Goal: Task Accomplishment & Management: Use online tool/utility

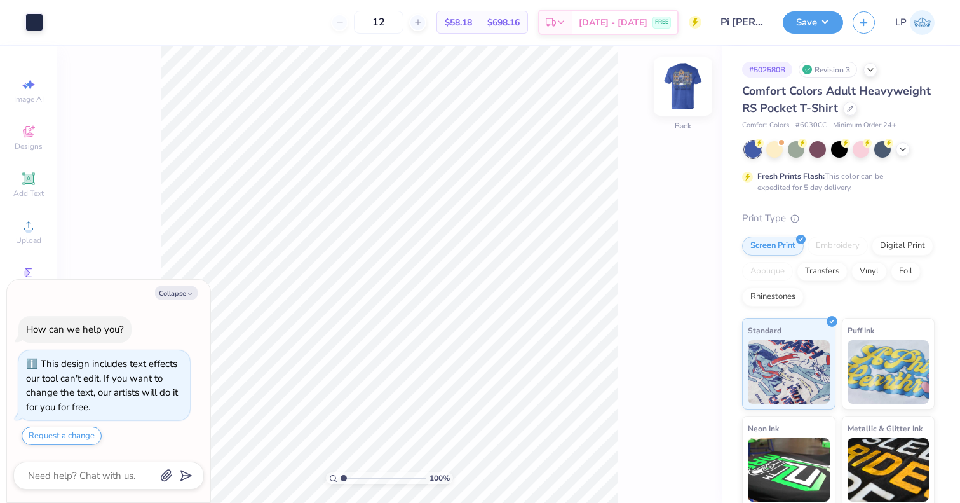
click at [680, 86] on img at bounding box center [683, 86] width 51 height 51
click at [186, 295] on button "Collapse" at bounding box center [176, 292] width 43 height 13
type textarea "x"
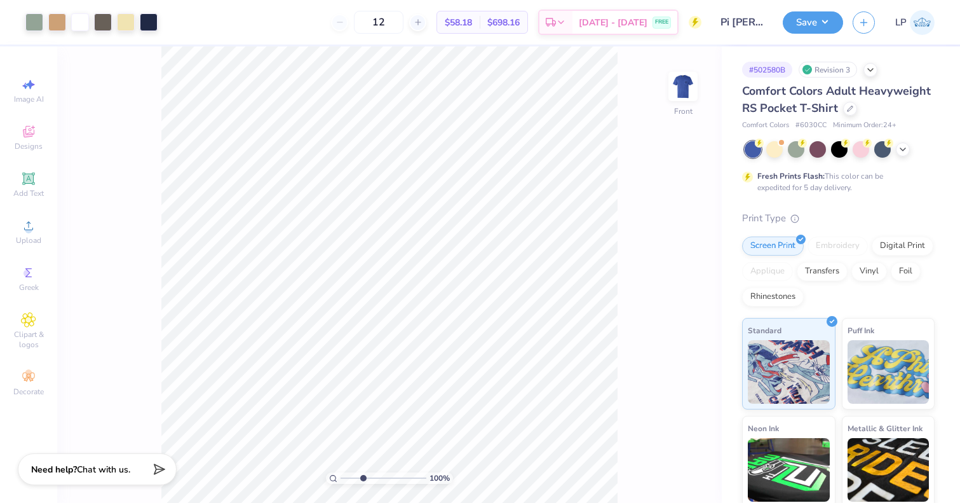
click at [363, 476] on input "range" at bounding box center [384, 477] width 86 height 11
type input "1.6"
click at [349, 476] on input "range" at bounding box center [384, 477] width 86 height 11
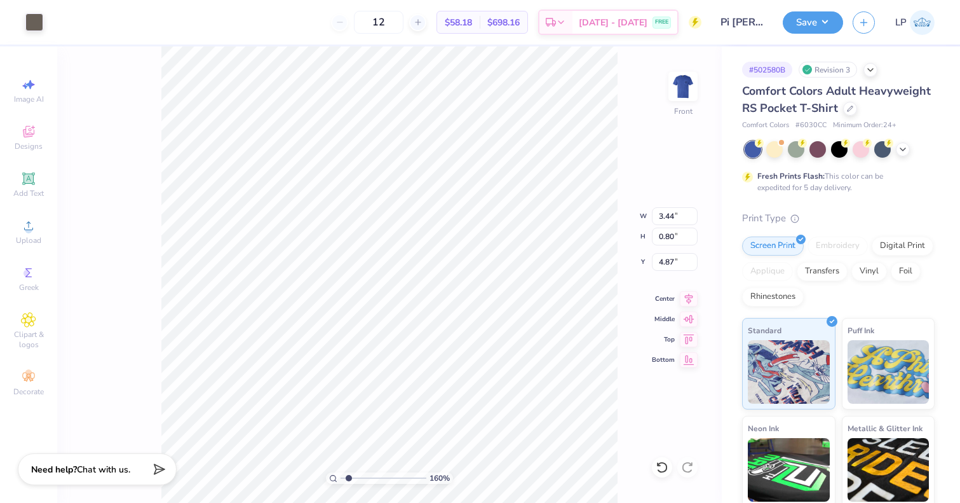
type input "1.43"
type input "0.67"
type input "5.59"
type input "3.44"
type input "0.80"
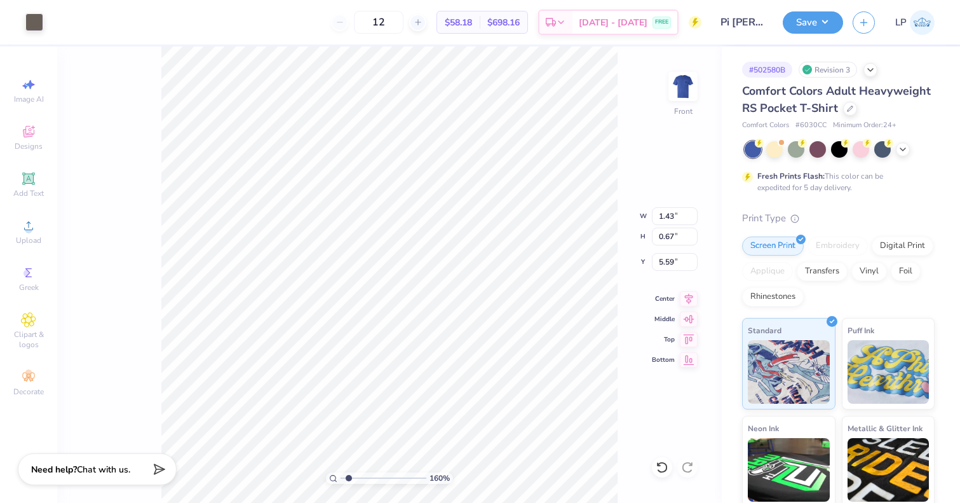
type input "4.87"
type input "10.73"
click at [32, 19] on div at bounding box center [34, 21] width 18 height 18
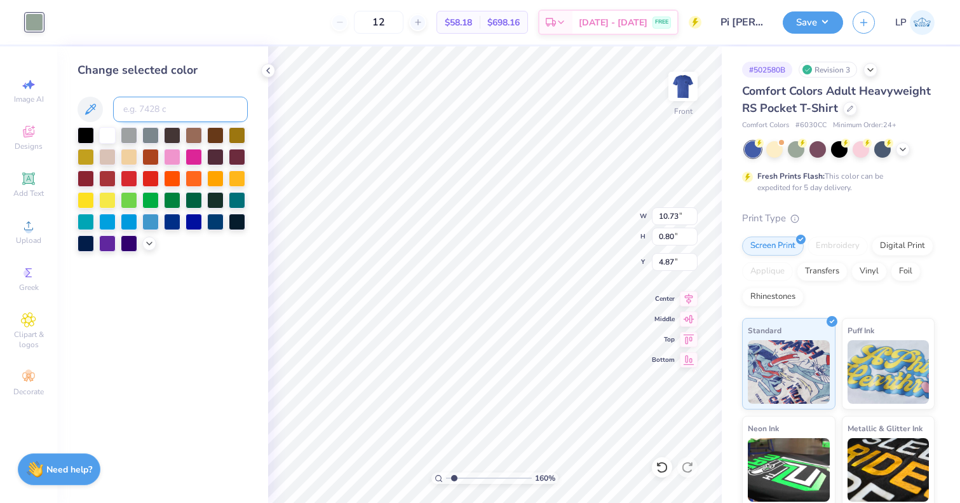
click at [147, 117] on input at bounding box center [180, 109] width 135 height 25
type input "405"
type input "1.34"
type input "0.64"
type input "7.52"
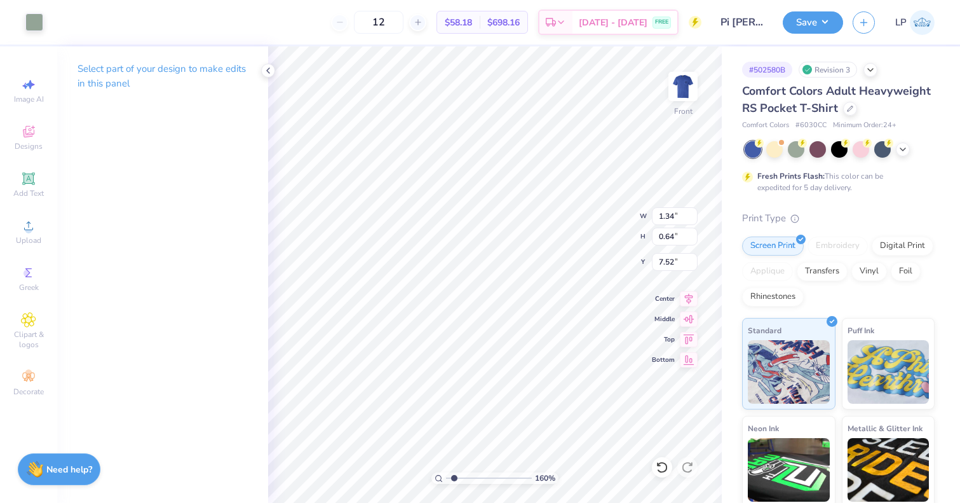
type input "10.33"
type input "6.94"
type input "3.49"
type input "1.34"
type input "0.64"
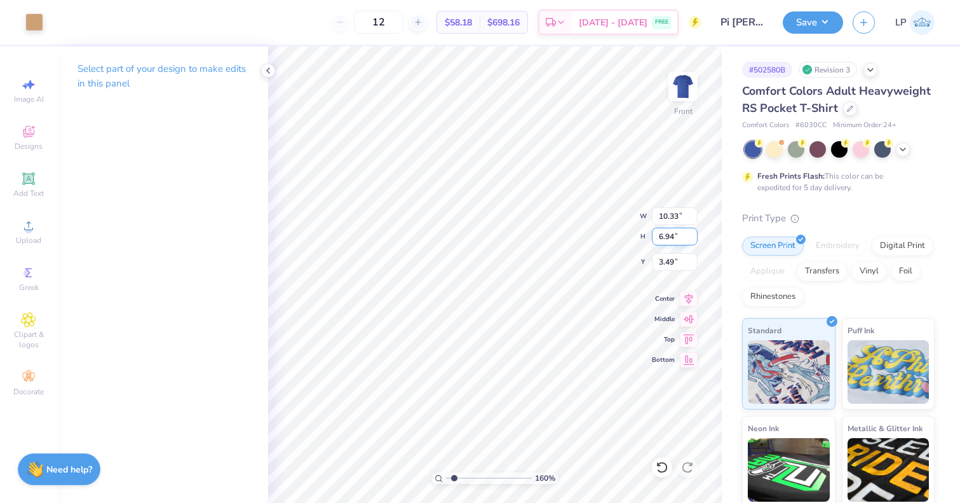
type input "7.52"
type input "4.13"
click at [476, 476] on input "range" at bounding box center [489, 477] width 86 height 11
type input "1.86"
type input "6.31"
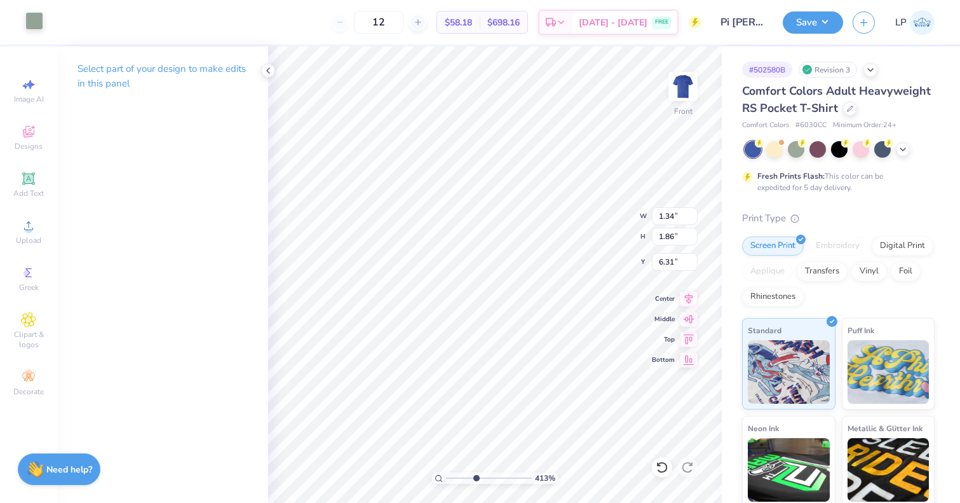
click at [43, 25] on div at bounding box center [34, 21] width 18 height 18
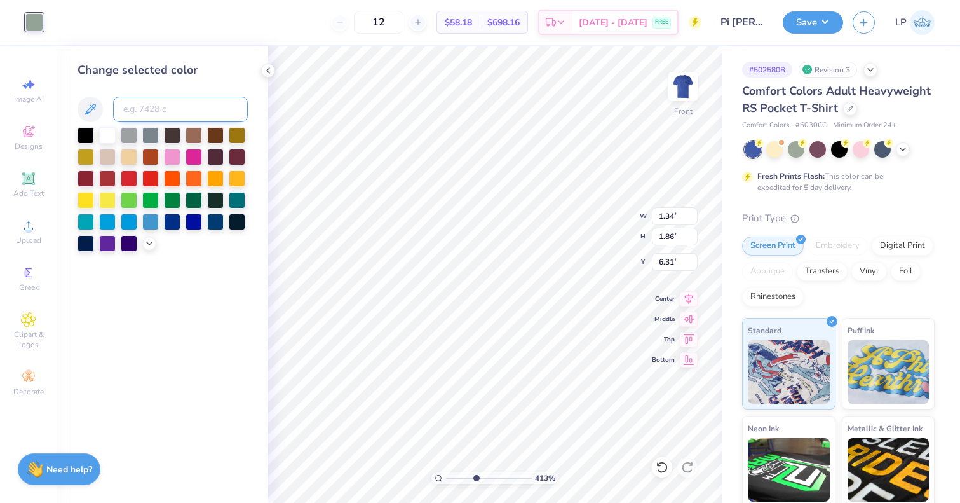
click at [157, 111] on input at bounding box center [180, 109] width 135 height 25
type input "728"
type input "1.37"
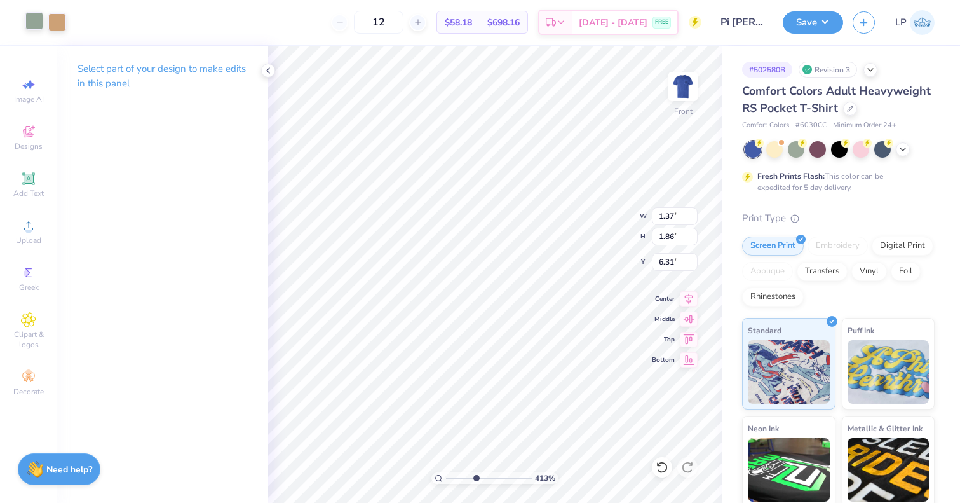
click at [31, 21] on div at bounding box center [34, 21] width 18 height 18
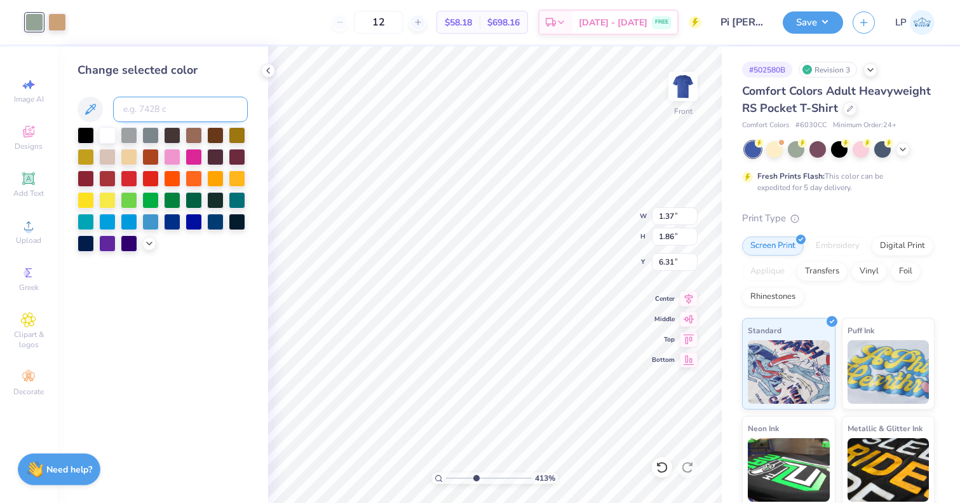
click at [158, 115] on input at bounding box center [180, 109] width 135 height 25
type input "728"
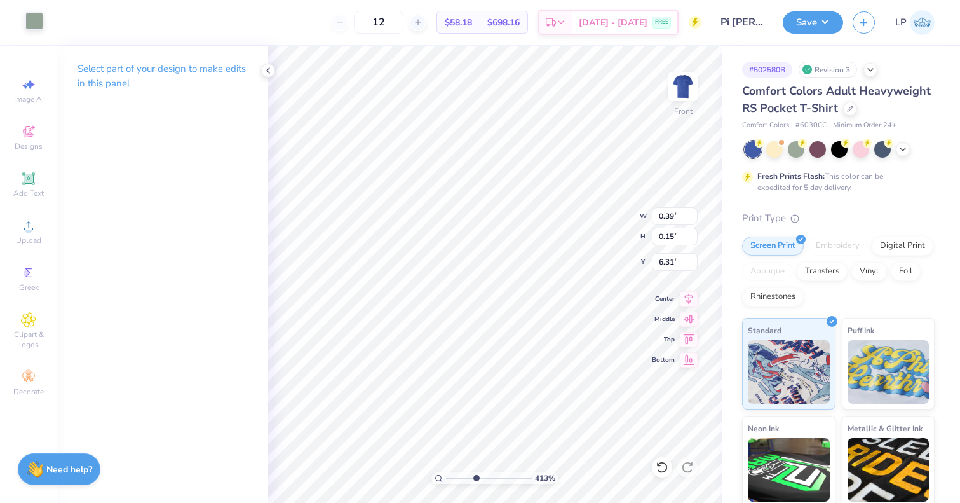
click at [34, 27] on div at bounding box center [34, 21] width 18 height 18
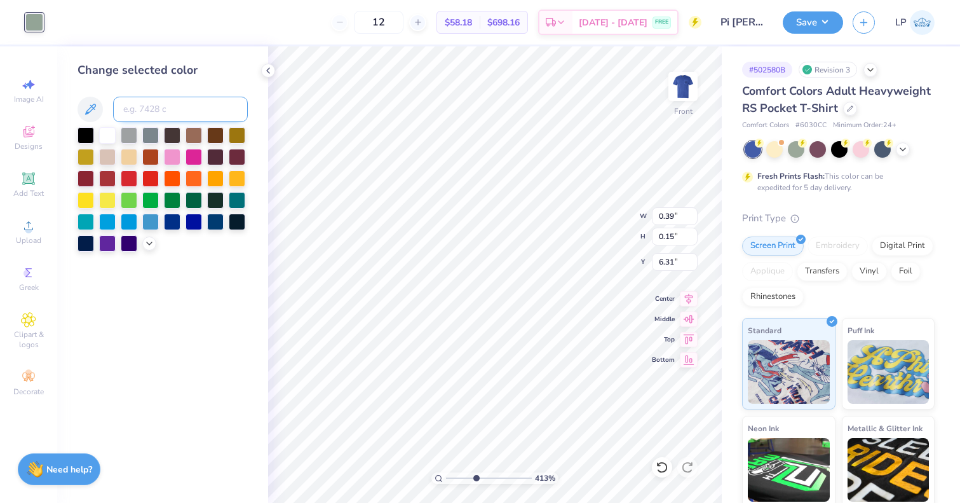
click at [138, 106] on input at bounding box center [180, 109] width 135 height 25
type input "728"
type input "0.38"
type input "0.43"
type input "7.58"
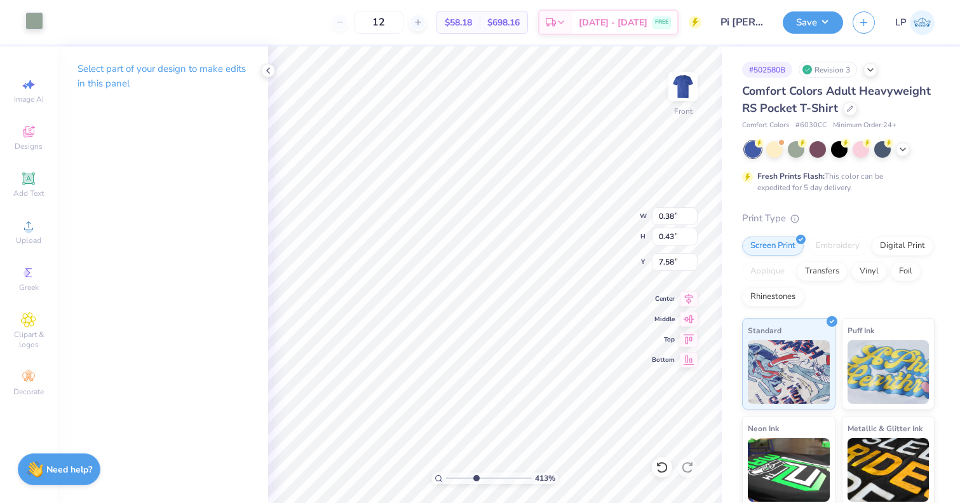
click at [36, 17] on div at bounding box center [34, 21] width 18 height 18
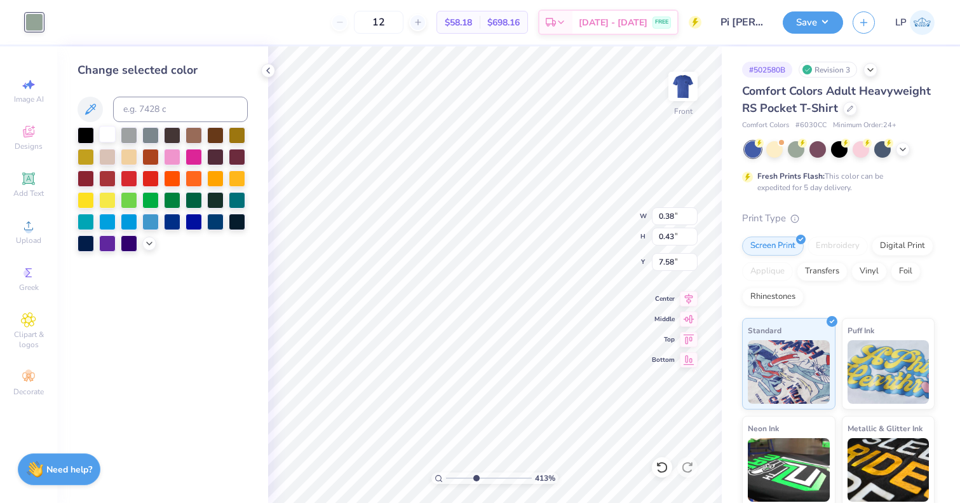
click at [110, 137] on div at bounding box center [107, 134] width 17 height 17
type input "0.10"
type input "0.08"
type input "4.85"
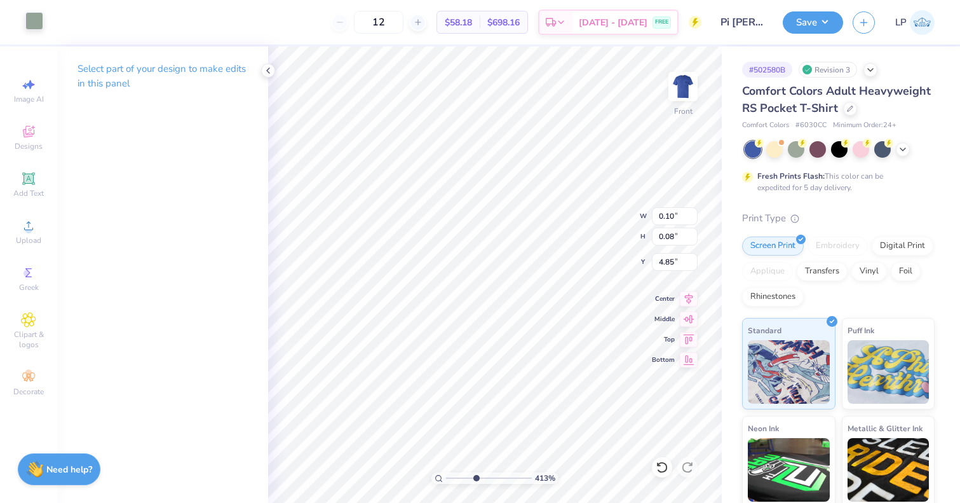
click at [36, 23] on div at bounding box center [34, 21] width 18 height 18
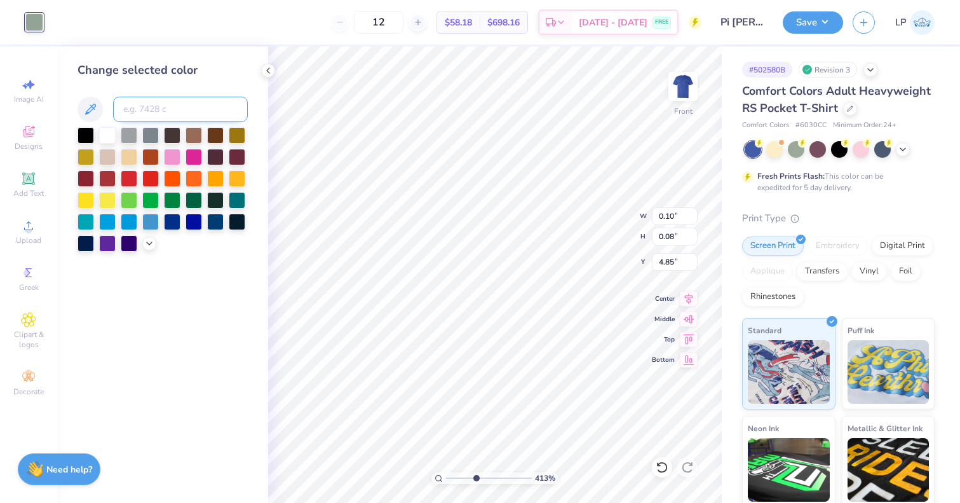
click at [167, 120] on input at bounding box center [180, 109] width 135 height 25
type input "3.76"
type input "0.77"
type input "4.88"
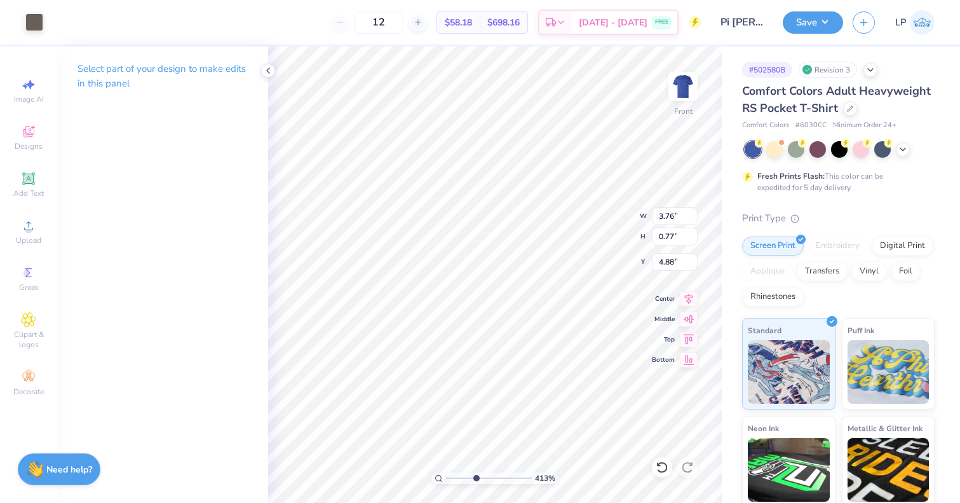
type input "0.10"
type input "0.08"
type input "4.85"
click at [37, 22] on div at bounding box center [34, 21] width 18 height 18
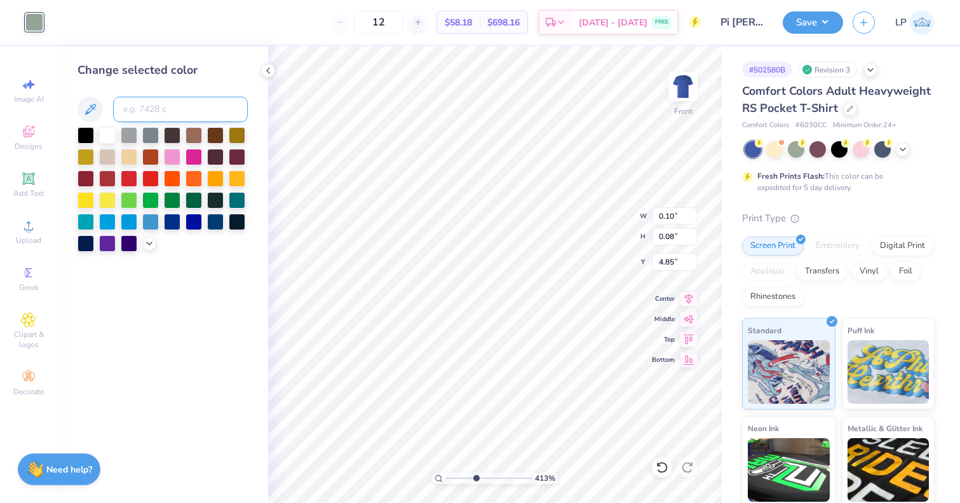
click at [147, 111] on input at bounding box center [180, 109] width 135 height 25
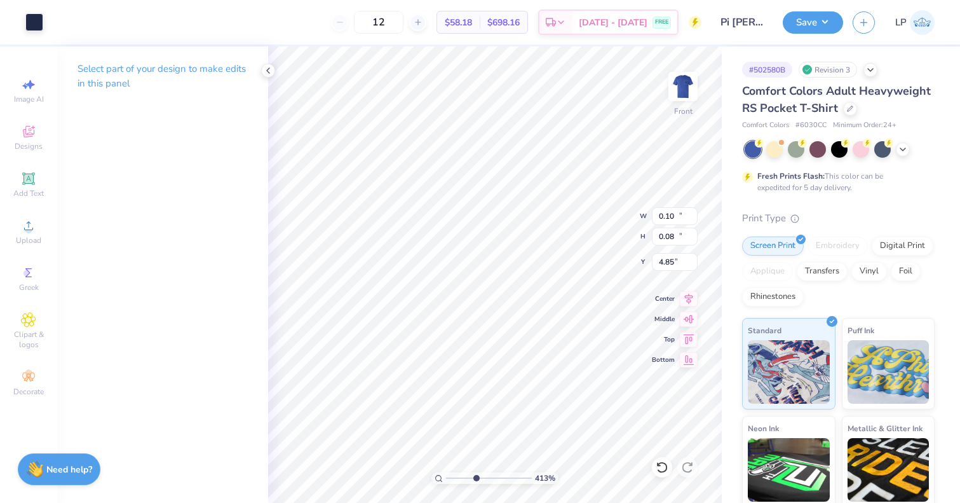
type input "12.36"
type input "10.91"
type input "3.00"
type input "0.10"
type input "0.08"
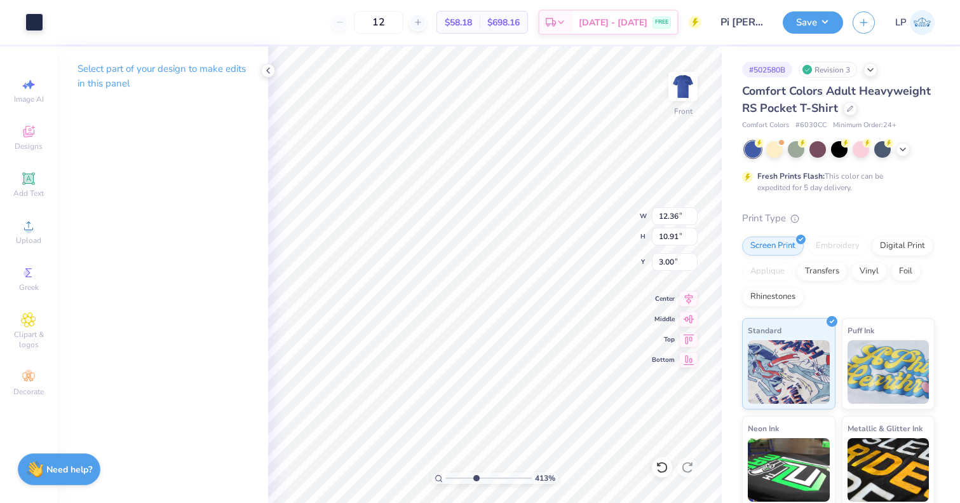
type input "4.85"
click at [32, 28] on div at bounding box center [34, 21] width 18 height 18
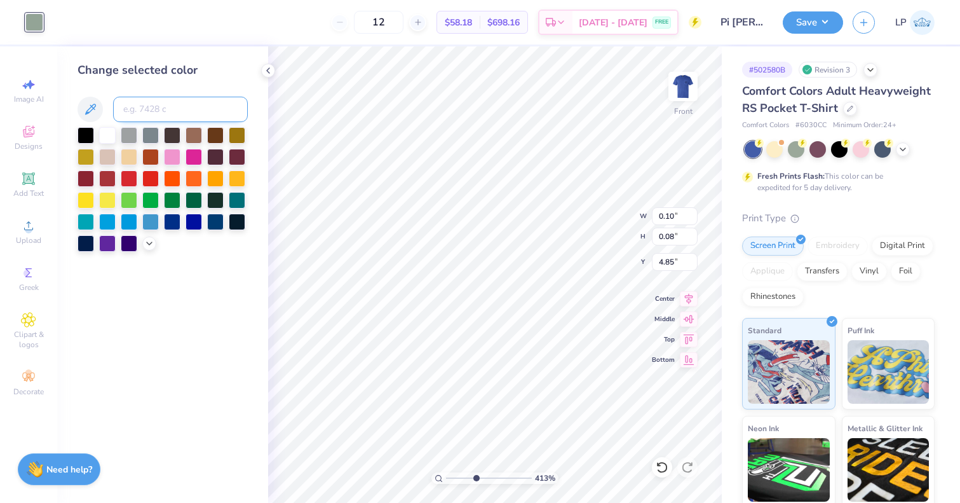
click at [145, 108] on input at bounding box center [180, 109] width 135 height 25
type input "533"
click at [827, 22] on button "Save" at bounding box center [813, 21] width 60 height 22
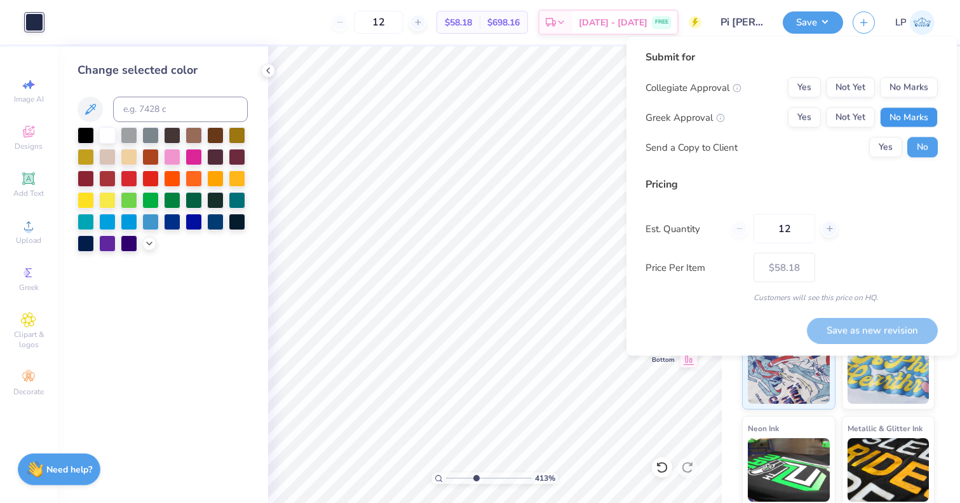
click at [908, 123] on button "No Marks" at bounding box center [909, 117] width 58 height 20
click at [870, 111] on button "Not Yet" at bounding box center [850, 117] width 49 height 20
click at [907, 93] on button "No Marks" at bounding box center [909, 88] width 58 height 20
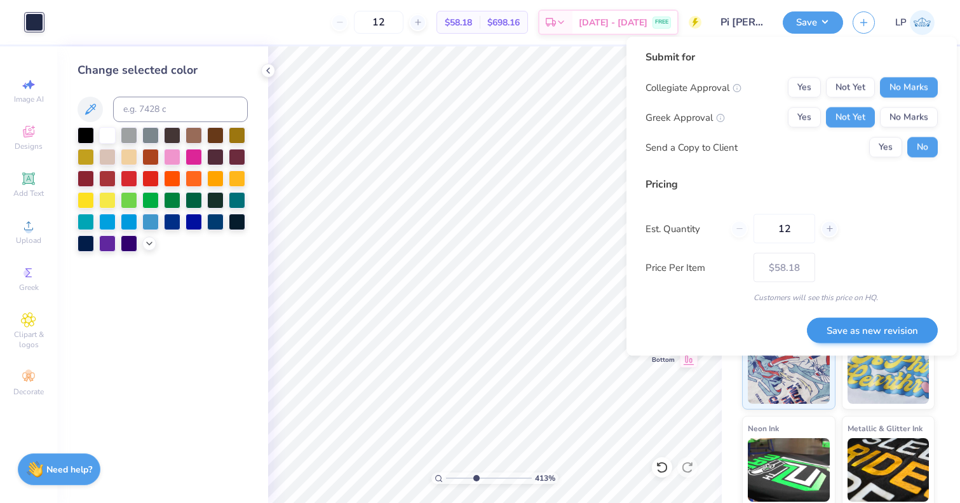
click at [868, 325] on button "Save as new revision" at bounding box center [872, 330] width 131 height 26
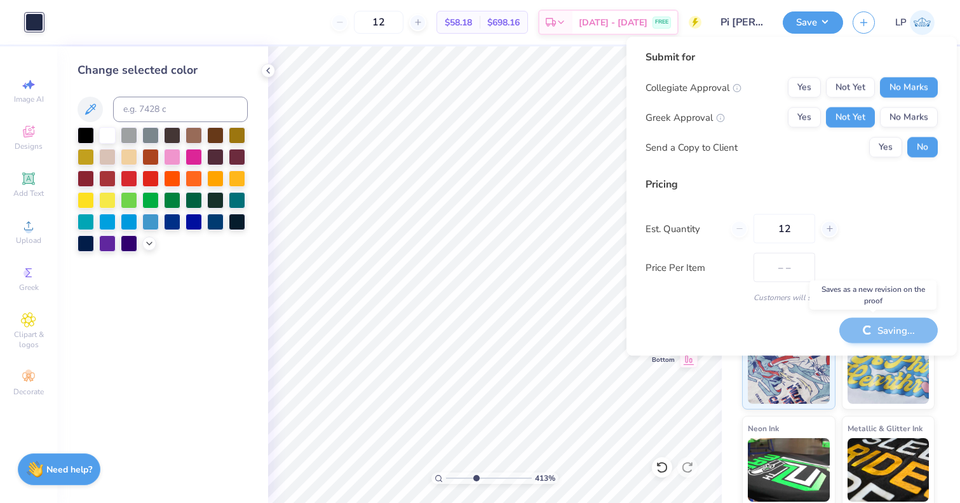
type input "$58.18"
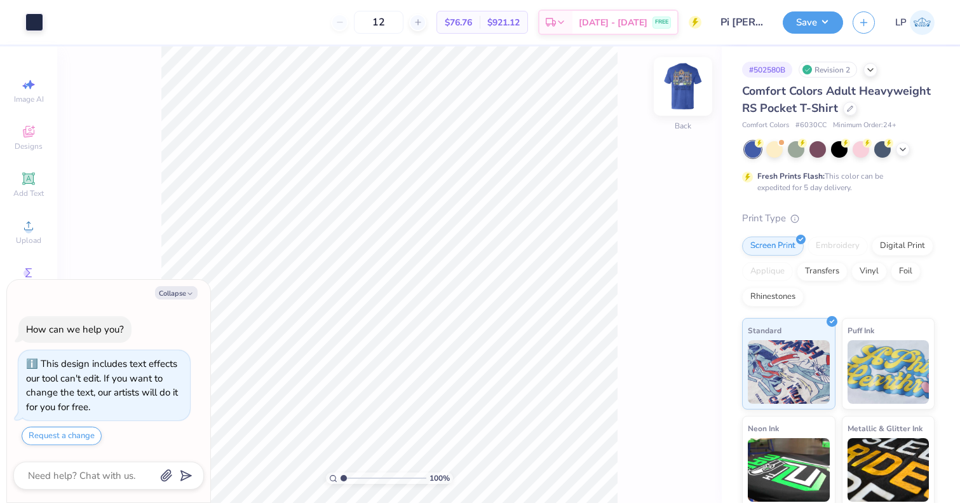
click at [671, 105] on img at bounding box center [683, 86] width 51 height 51
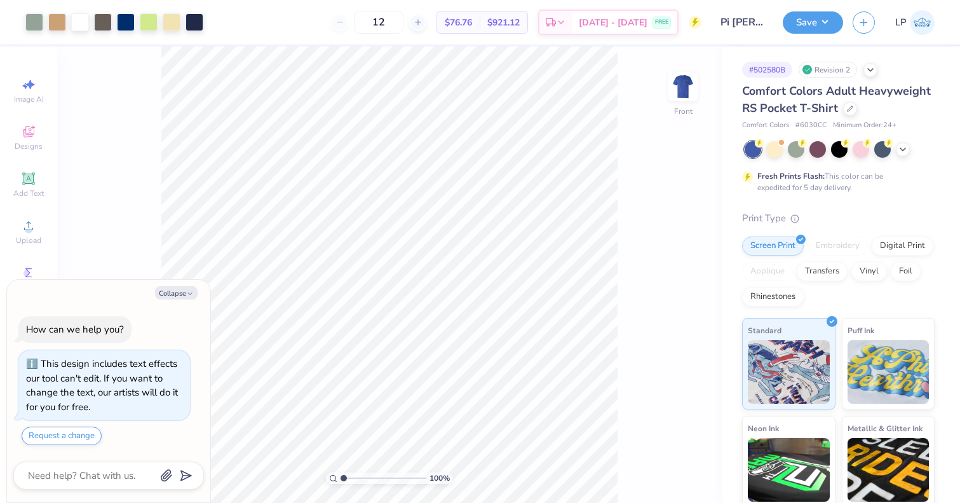
type textarea "x"
click at [375, 479] on input "range" at bounding box center [384, 477] width 86 height 11
type input "1.67"
click at [349, 477] on input "range" at bounding box center [384, 477] width 86 height 11
type textarea "x"
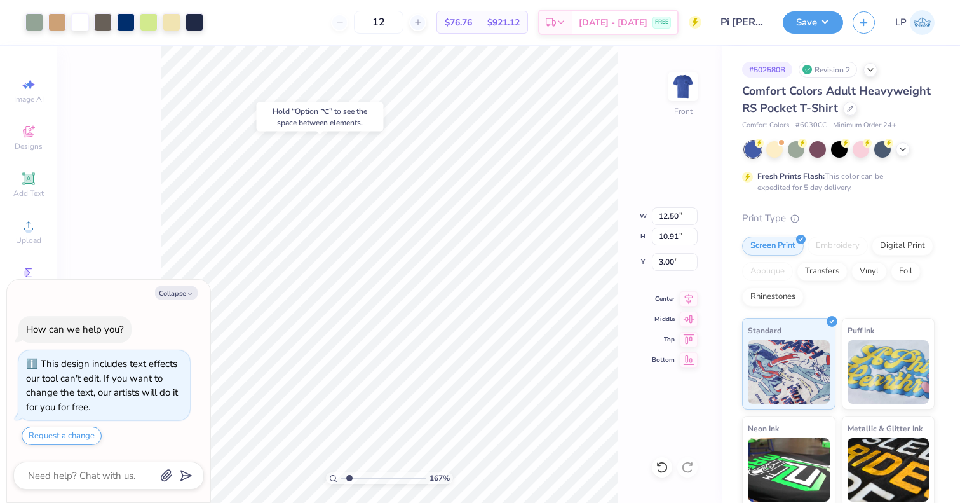
type input "5.25"
click at [380, 476] on input "range" at bounding box center [384, 477] width 86 height 11
click at [27, 22] on div at bounding box center [34, 21] width 18 height 18
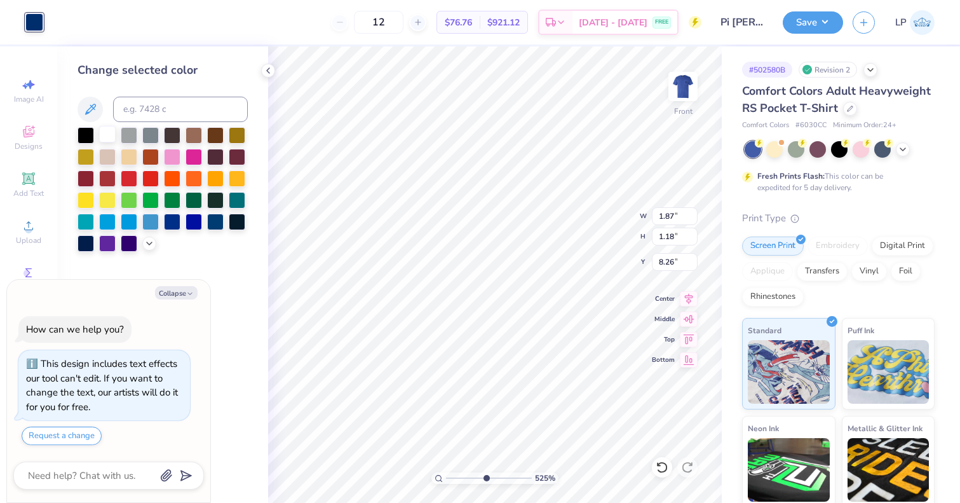
click at [108, 137] on div at bounding box center [107, 134] width 17 height 17
click at [179, 293] on button "Collapse" at bounding box center [176, 292] width 43 height 13
type textarea "x"
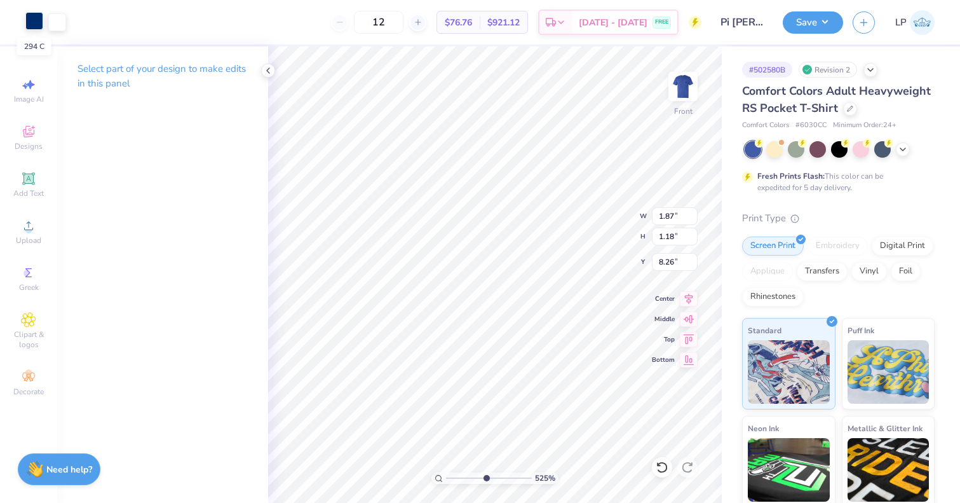
click at [36, 29] on div at bounding box center [34, 21] width 18 height 18
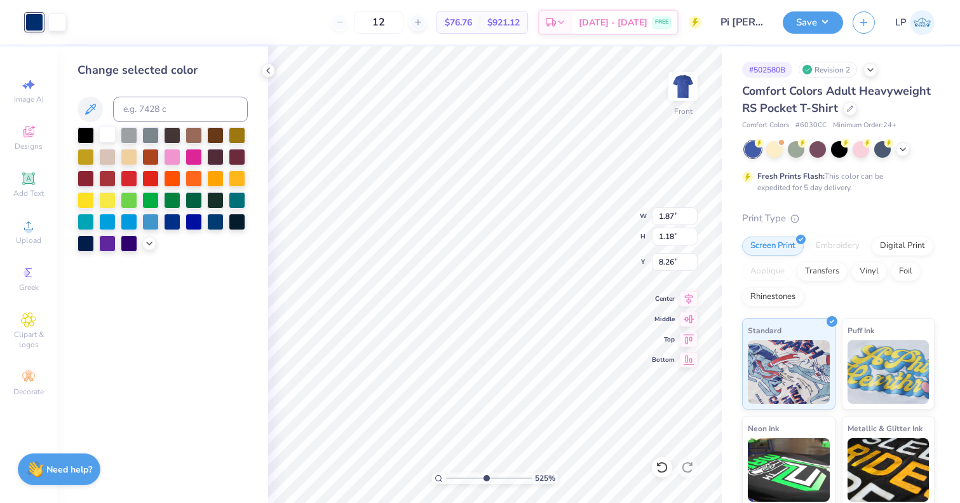
click at [112, 141] on div at bounding box center [107, 134] width 17 height 17
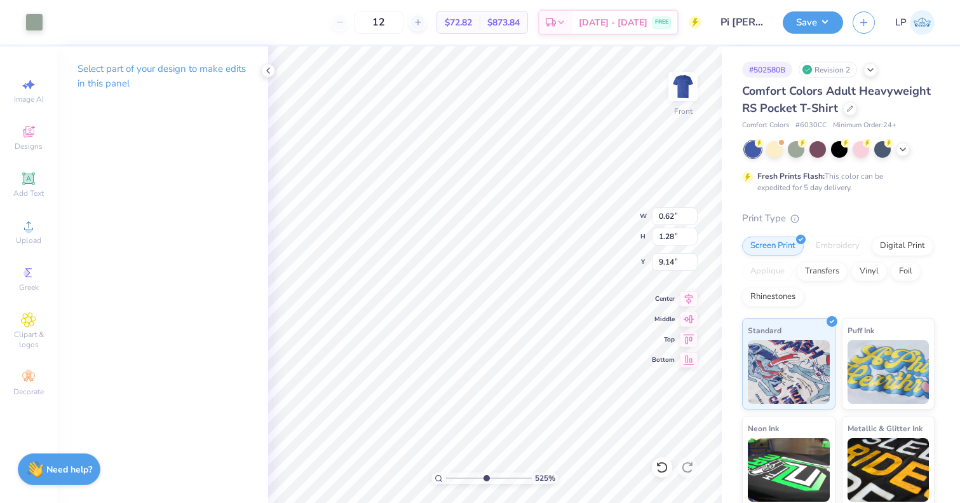
type input "0.62"
type input "1.28"
type input "9.14"
click at [39, 29] on div at bounding box center [34, 21] width 18 height 18
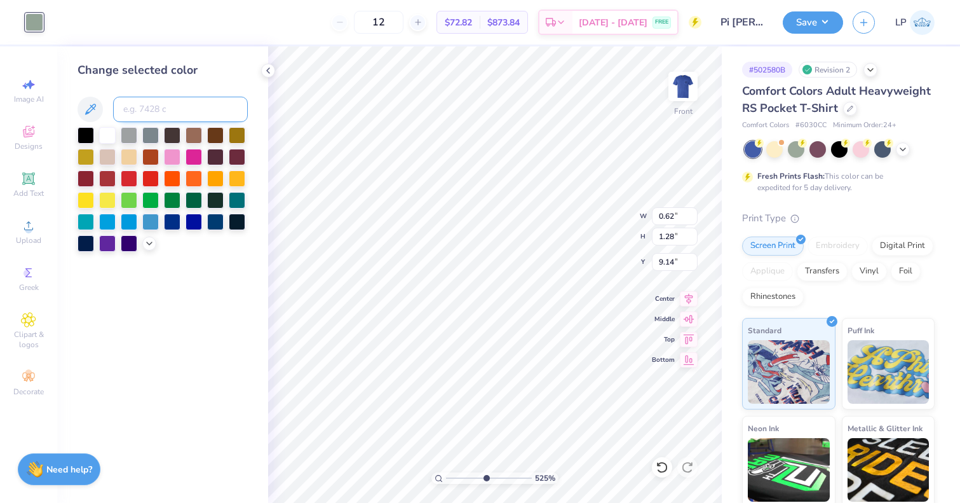
click at [145, 116] on input at bounding box center [180, 109] width 135 height 25
type input "405"
type input "3.44"
type input "0.80"
type input "4.87"
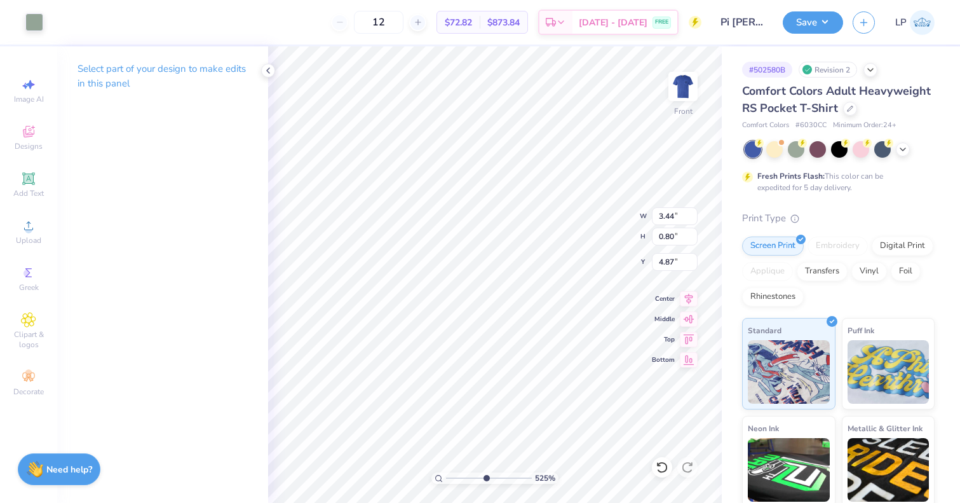
type input "10.73"
click at [41, 27] on div at bounding box center [34, 21] width 18 height 18
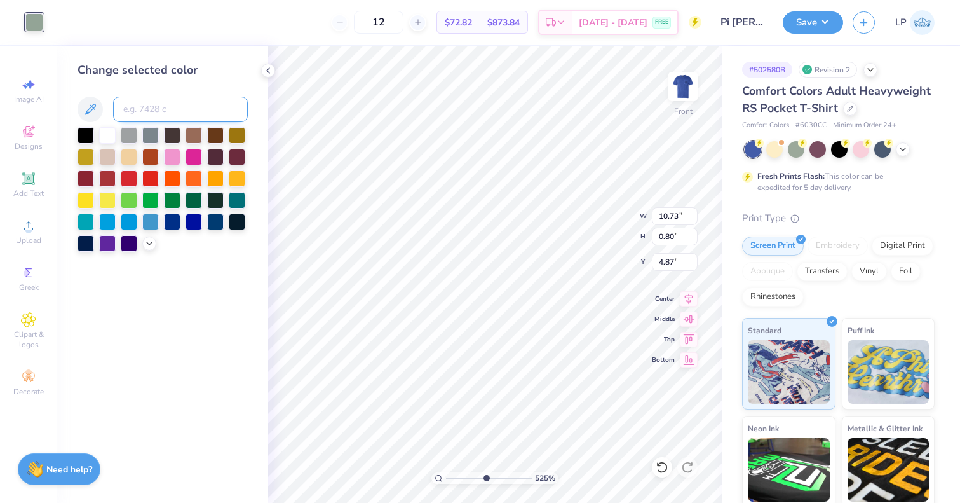
click at [138, 105] on input at bounding box center [180, 109] width 135 height 25
type input "405"
type input "1.34"
type input "0.64"
type input "7.52"
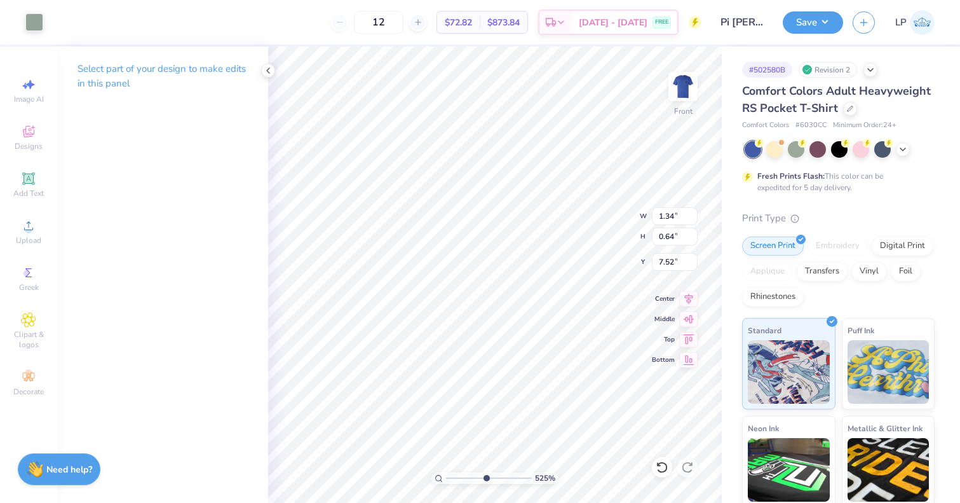
type input "1.86"
type input "6.31"
click at [25, 20] on div at bounding box center [34, 21] width 18 height 18
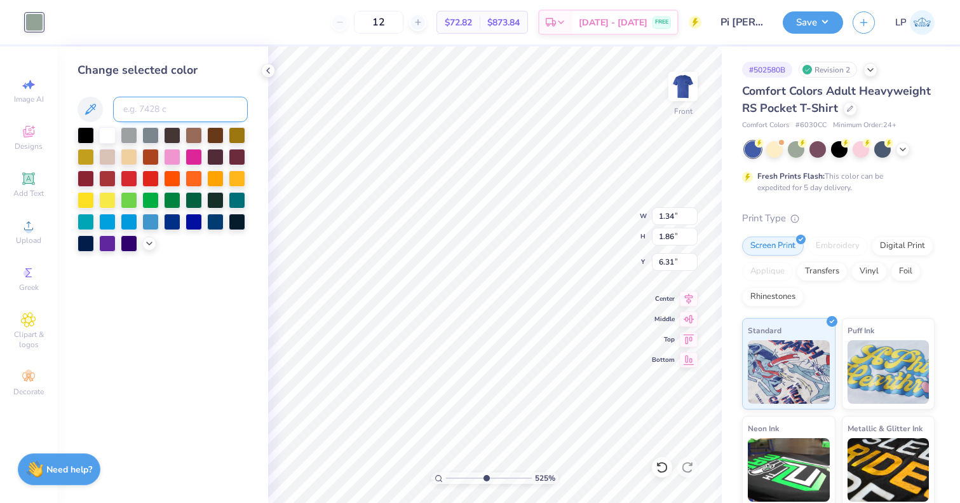
click at [147, 108] on input at bounding box center [180, 109] width 135 height 25
type input "10.33"
type input "6.94"
type input "3.49"
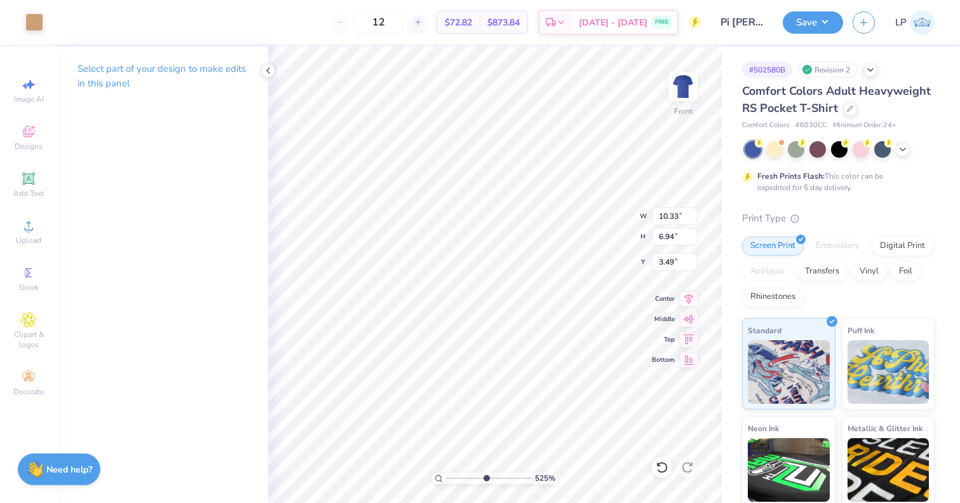
type input "1.34"
type input "0.64"
type input "7.52"
type input "0.60"
type input "1.20"
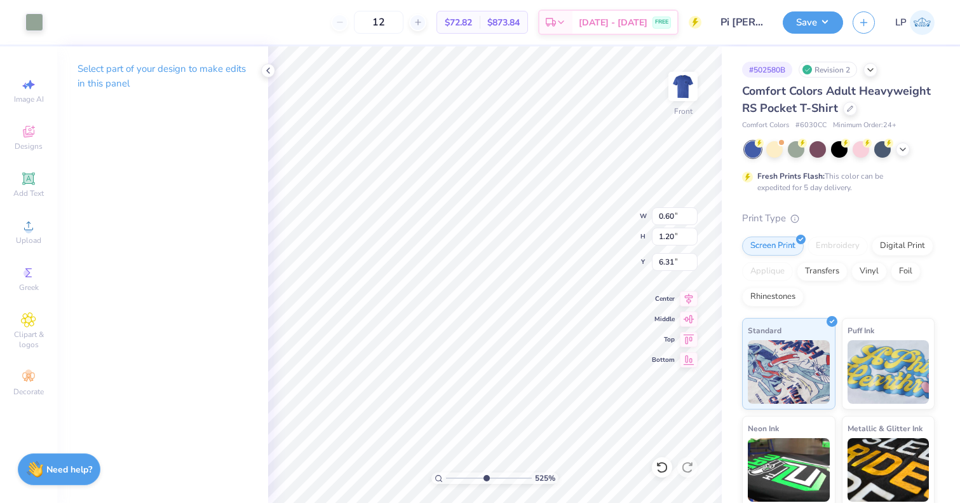
type input "7.43"
type input "12.36"
type input "10.91"
type input "3.00"
type input "0.60"
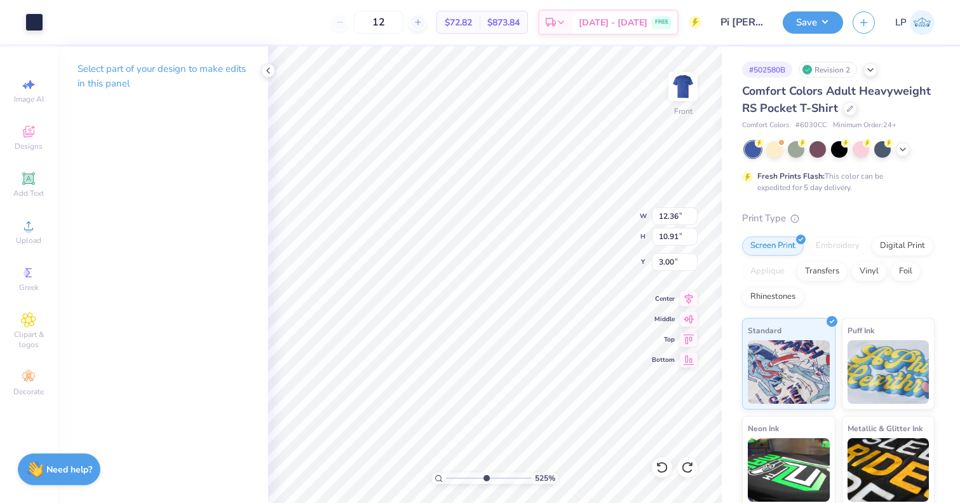
type input "1.20"
type input "6.31"
type input "1.20"
click at [35, 27] on div at bounding box center [34, 21] width 18 height 18
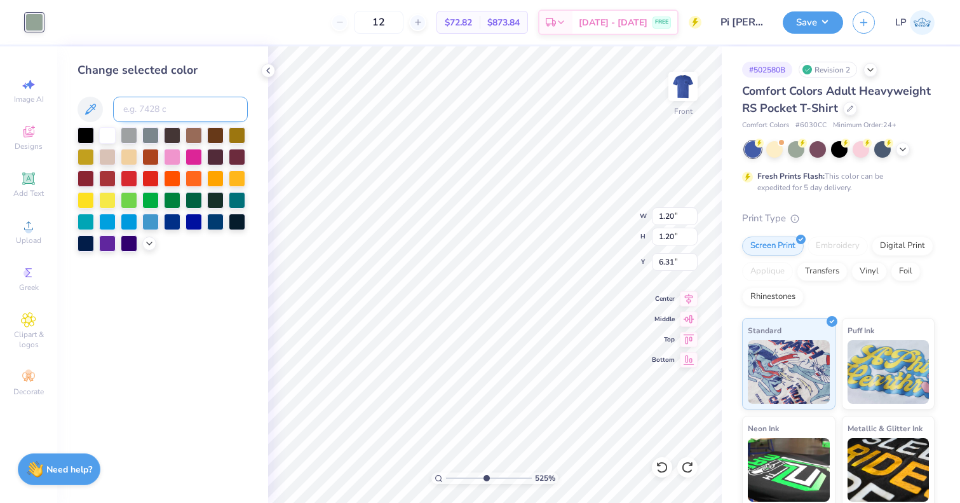
click at [136, 102] on input at bounding box center [180, 109] width 135 height 25
type input "728"
type input "1.37"
type input "1.86"
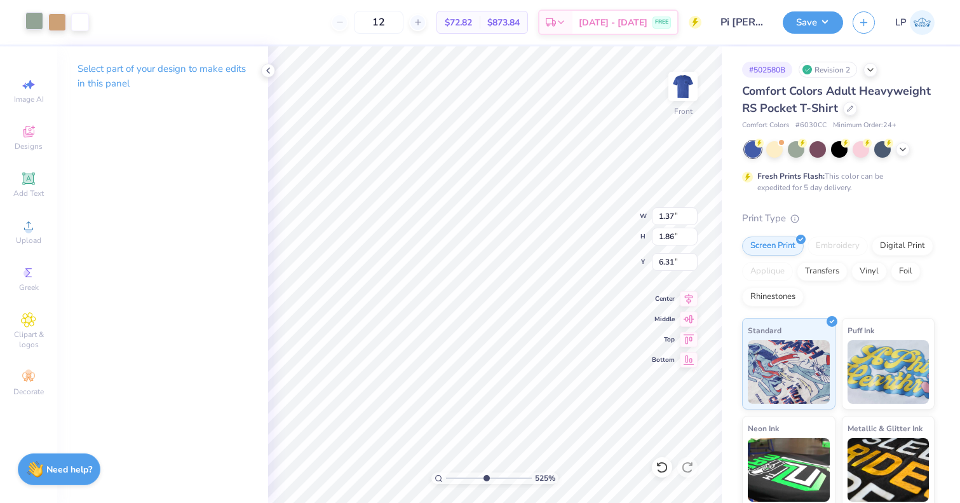
click at [36, 20] on div at bounding box center [34, 21] width 18 height 18
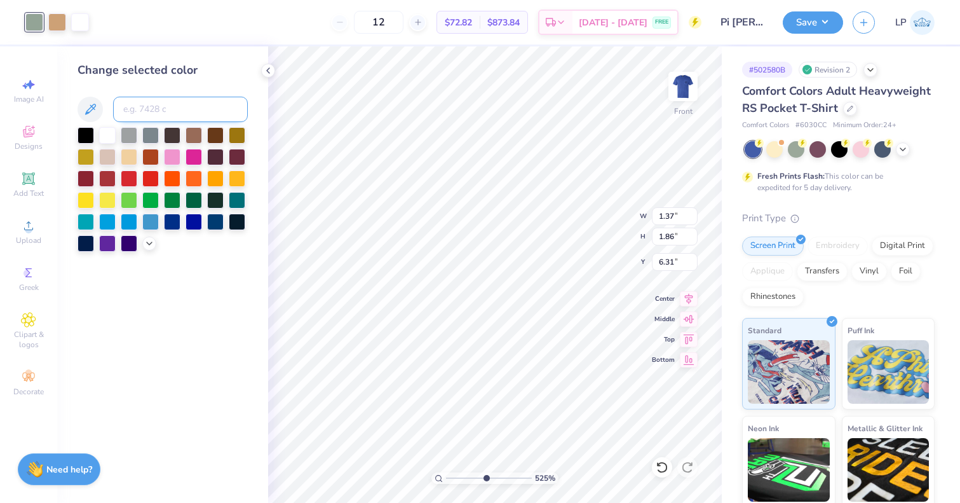
click at [167, 112] on input at bounding box center [180, 109] width 135 height 25
type input "728"
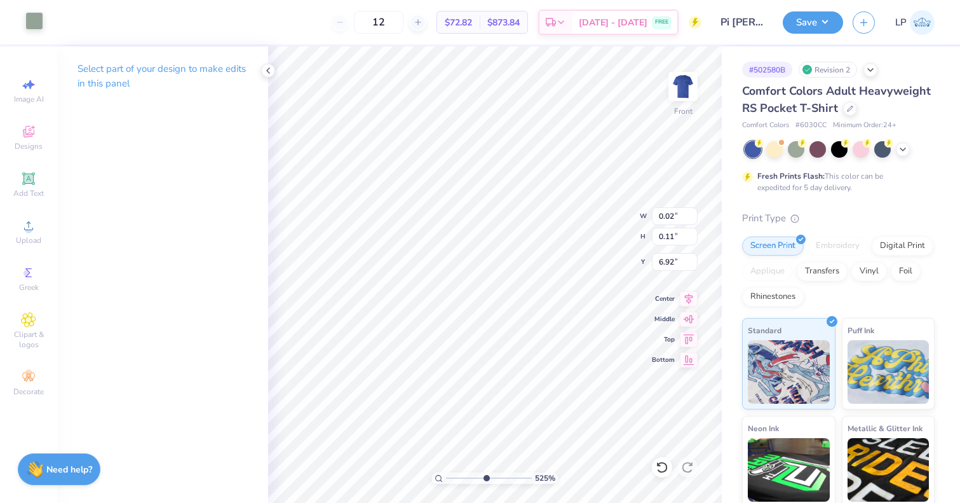
click at [32, 24] on div at bounding box center [34, 21] width 18 height 18
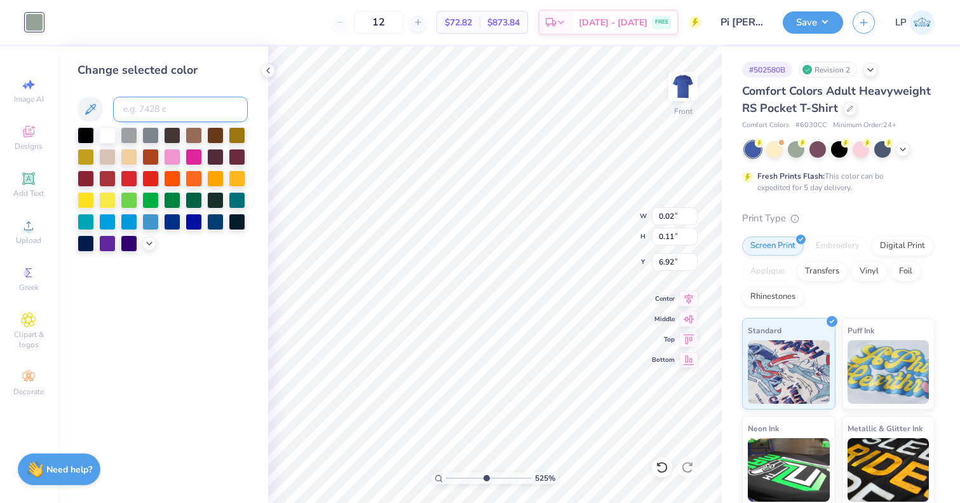
click at [137, 105] on input at bounding box center [180, 109] width 135 height 25
type input "8"
type input "728"
type input "0.38"
type input "0.43"
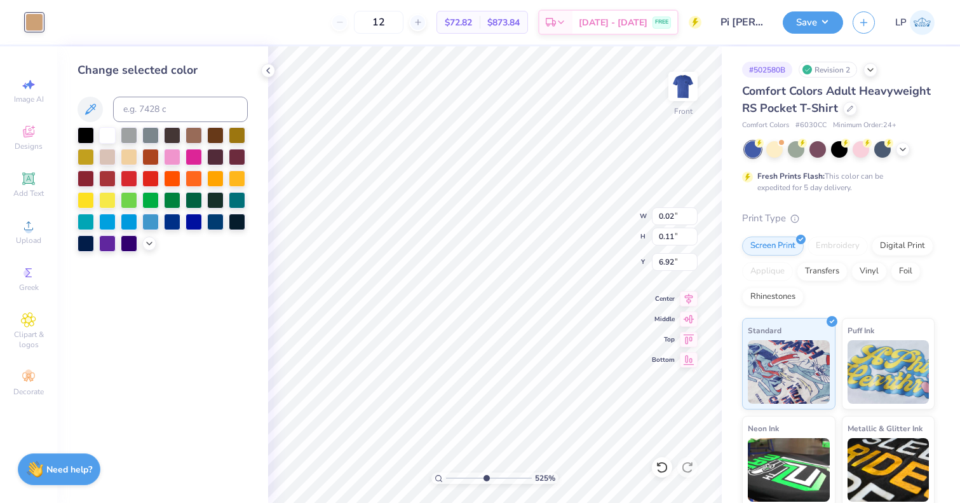
type input "7.58"
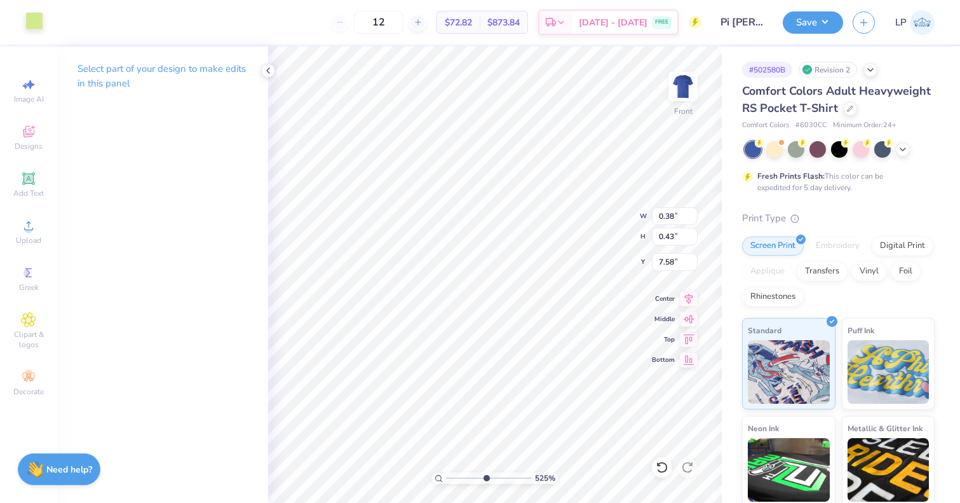
click at [40, 29] on div at bounding box center [34, 21] width 18 height 18
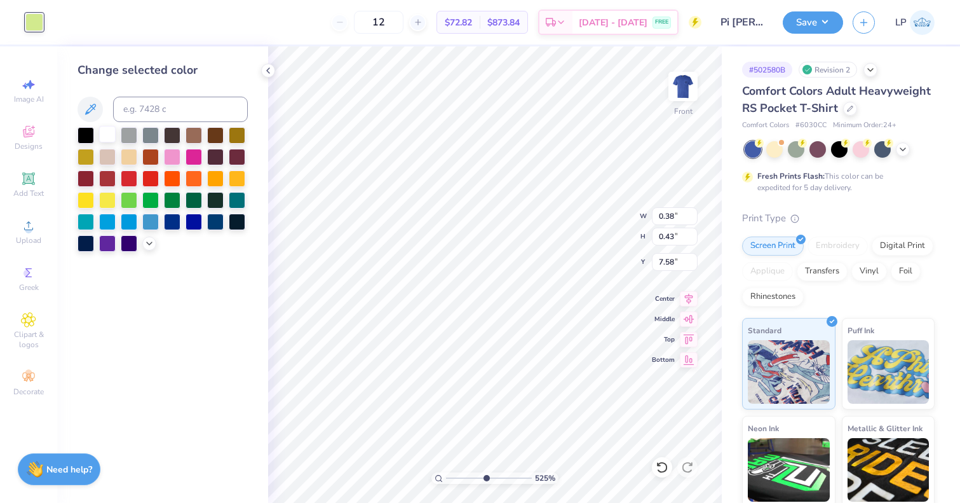
click at [115, 137] on div at bounding box center [107, 134] width 17 height 17
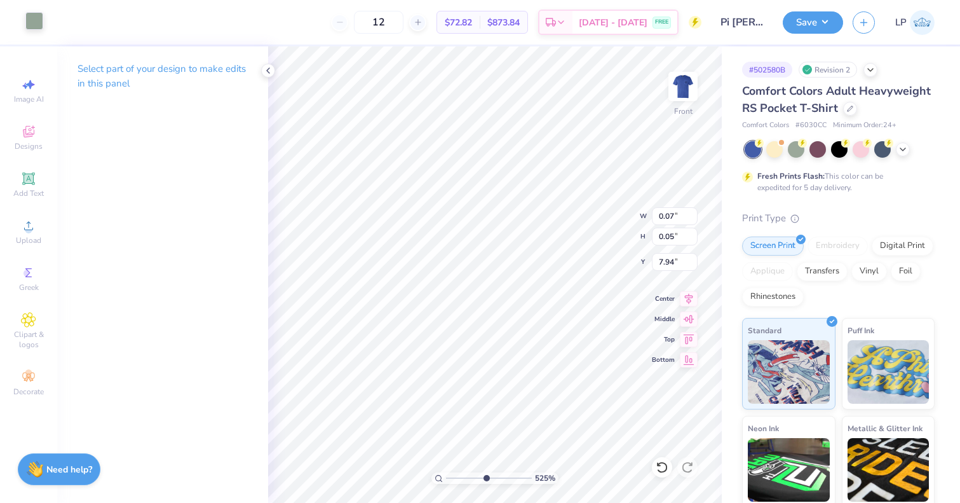
click at [31, 27] on div at bounding box center [34, 21] width 18 height 18
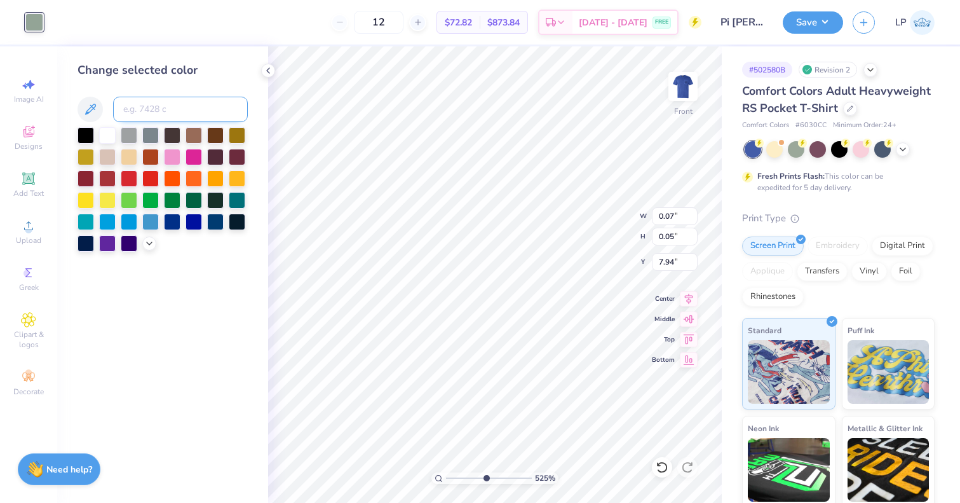
click at [141, 112] on input at bounding box center [180, 109] width 135 height 25
type input "2"
type input "728"
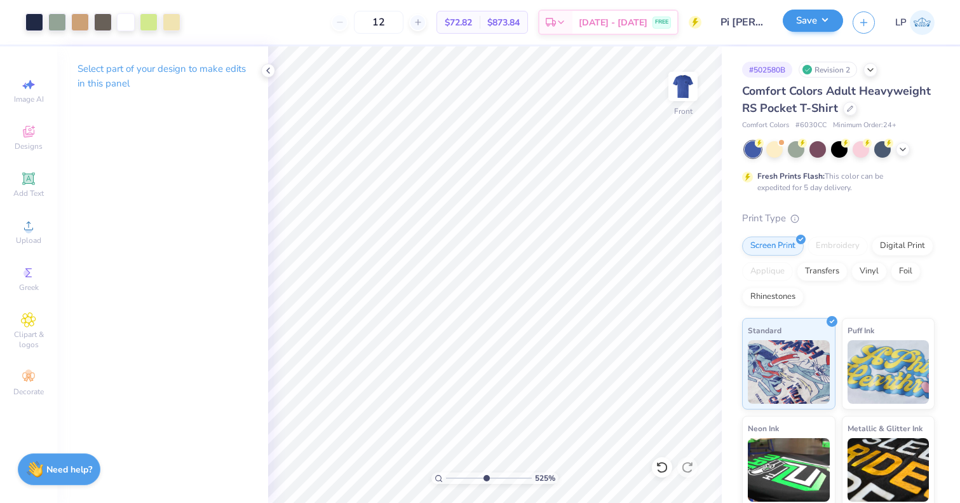
click at [821, 24] on button "Save" at bounding box center [813, 21] width 60 height 22
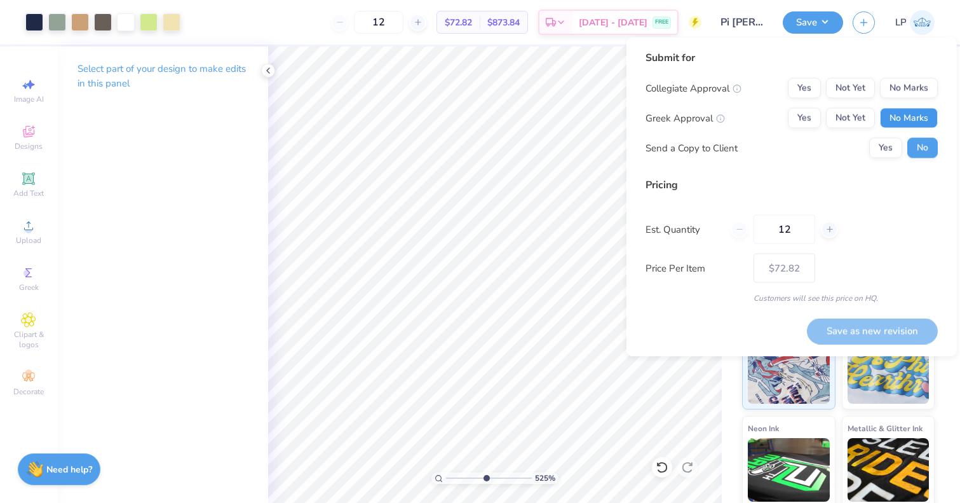
click at [909, 124] on button "No Marks" at bounding box center [909, 118] width 58 height 20
click at [845, 121] on button "Not Yet" at bounding box center [850, 118] width 49 height 20
click at [910, 97] on button "No Marks" at bounding box center [909, 88] width 58 height 20
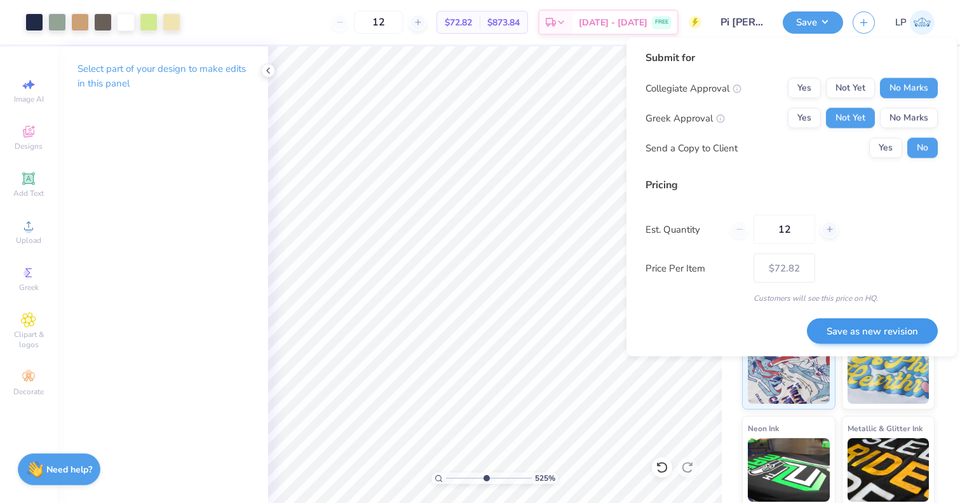
click at [845, 342] on button "Save as new revision" at bounding box center [872, 331] width 131 height 26
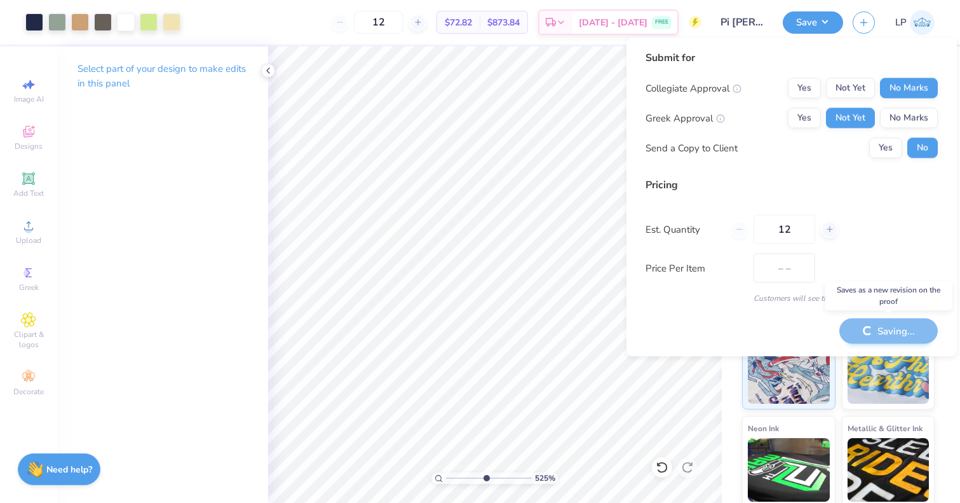
type input "$72.82"
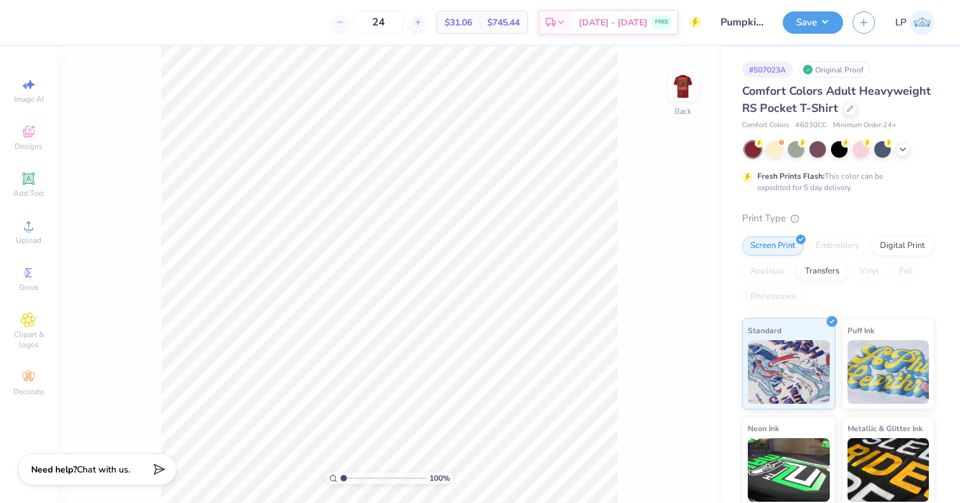
click at [689, 90] on img at bounding box center [682, 86] width 25 height 25
click at [366, 477] on input "range" at bounding box center [384, 477] width 86 height 11
type input "1.15"
click at [345, 477] on input "range" at bounding box center [384, 477] width 86 height 11
